Goal: Navigation & Orientation: Find specific page/section

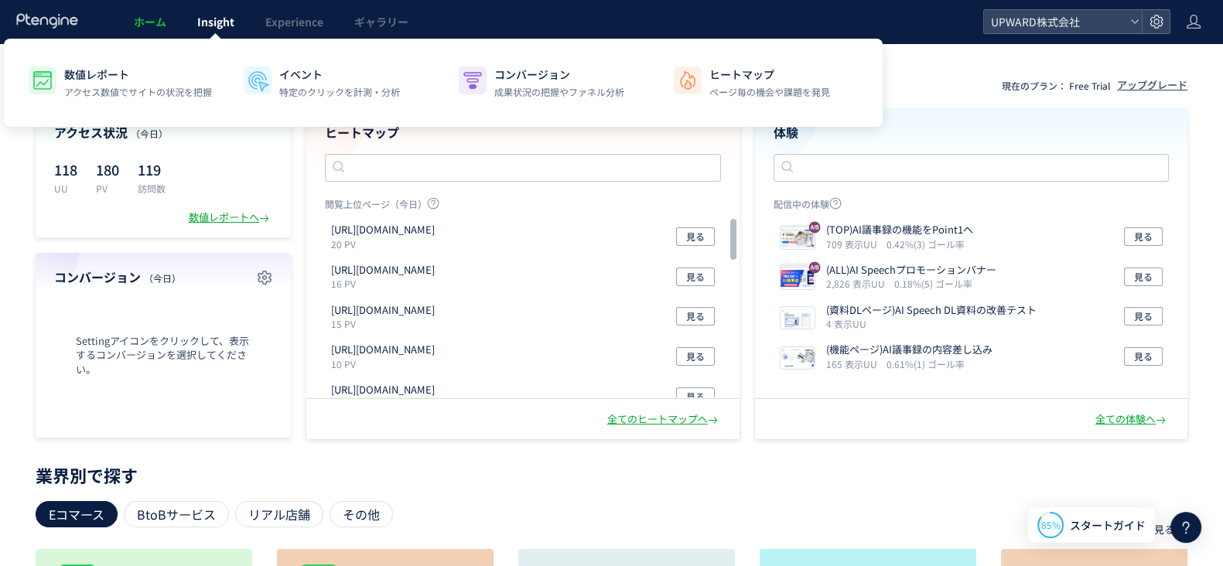
click at [217, 29] on span "Insight" at bounding box center [215, 21] width 37 height 15
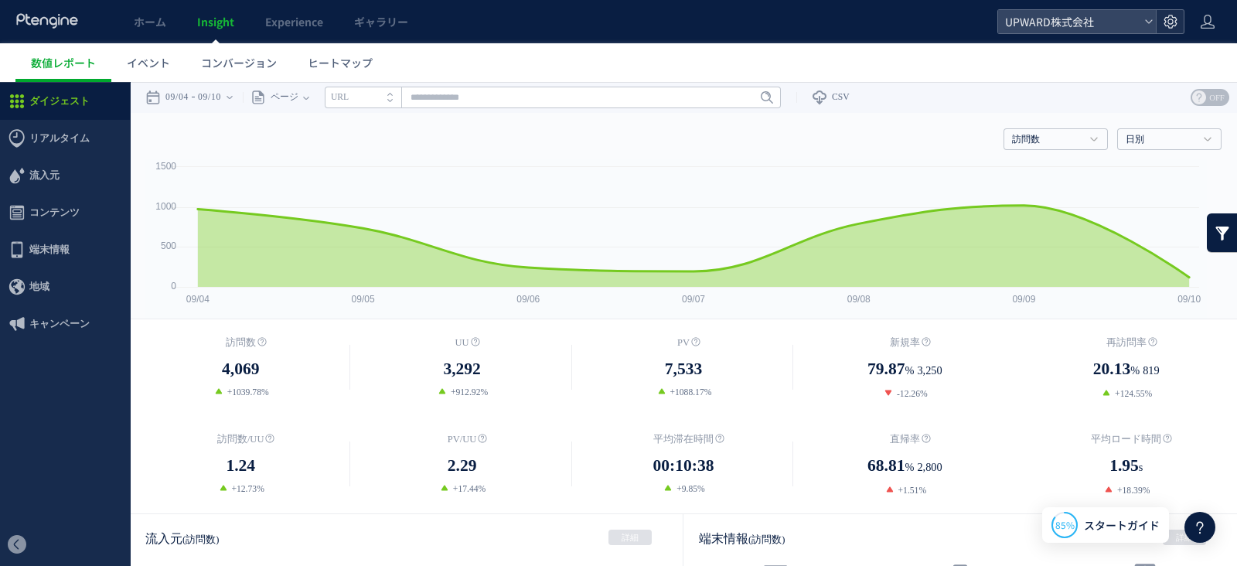
click at [1181, 27] on div at bounding box center [1170, 21] width 28 height 23
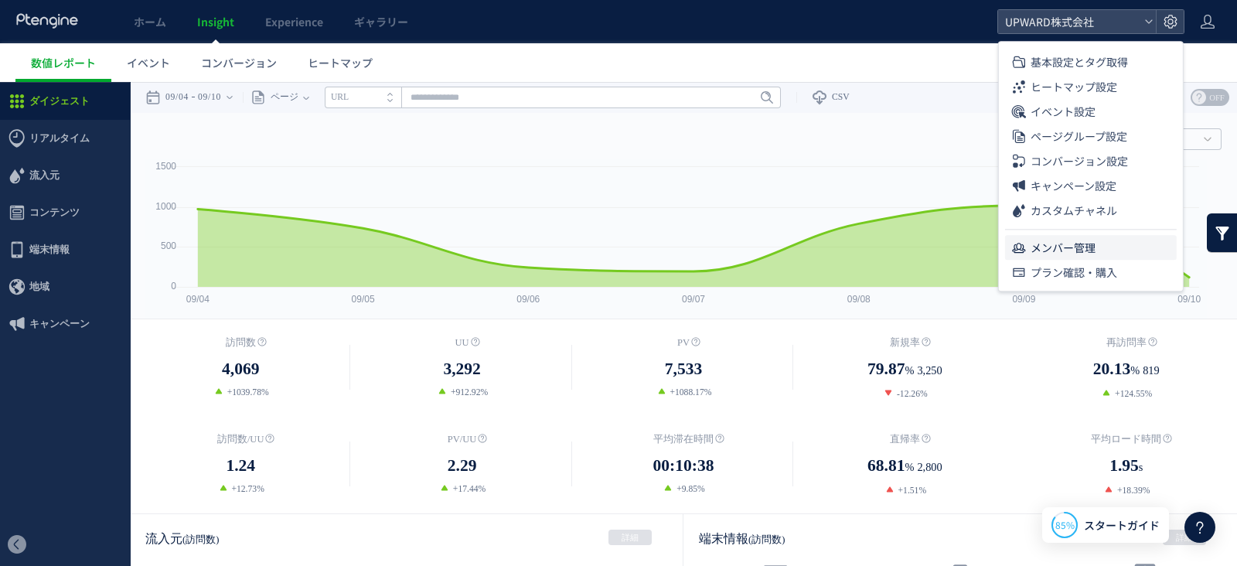
click at [1102, 237] on li "メンバー管理" at bounding box center [1091, 247] width 172 height 25
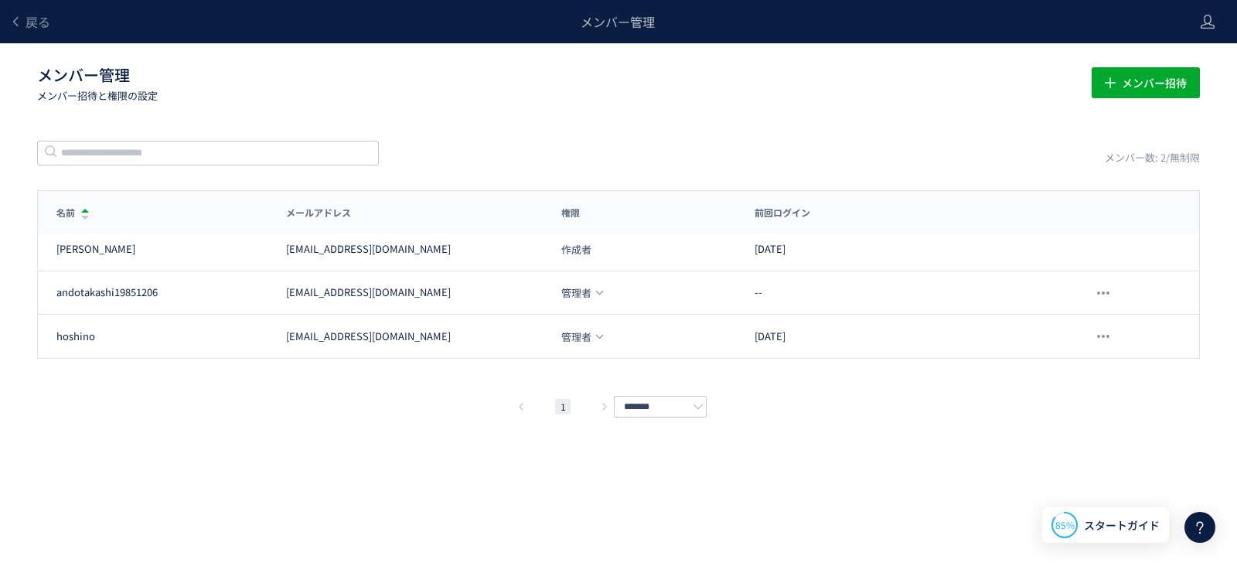
click at [4, 21] on div "戻る メンバー管理" at bounding box center [592, 21] width 1185 height 43
click at [19, 22] on icon at bounding box center [15, 21] width 12 height 12
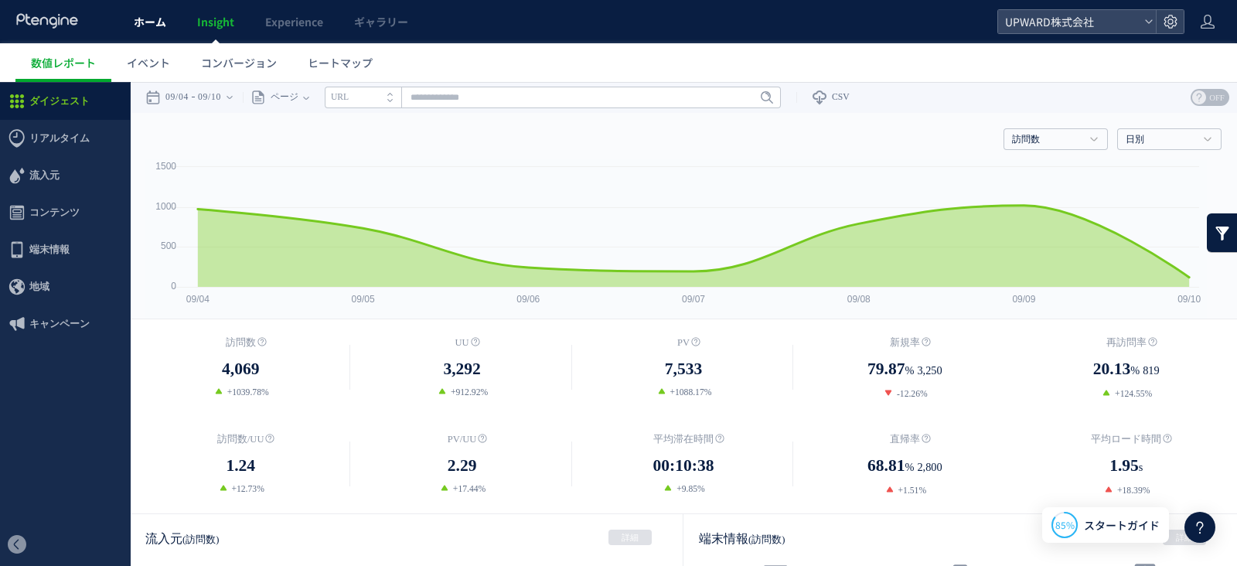
click at [159, 25] on span "ホーム" at bounding box center [150, 21] width 32 height 15
